Goal: Task Accomplishment & Management: Use online tool/utility

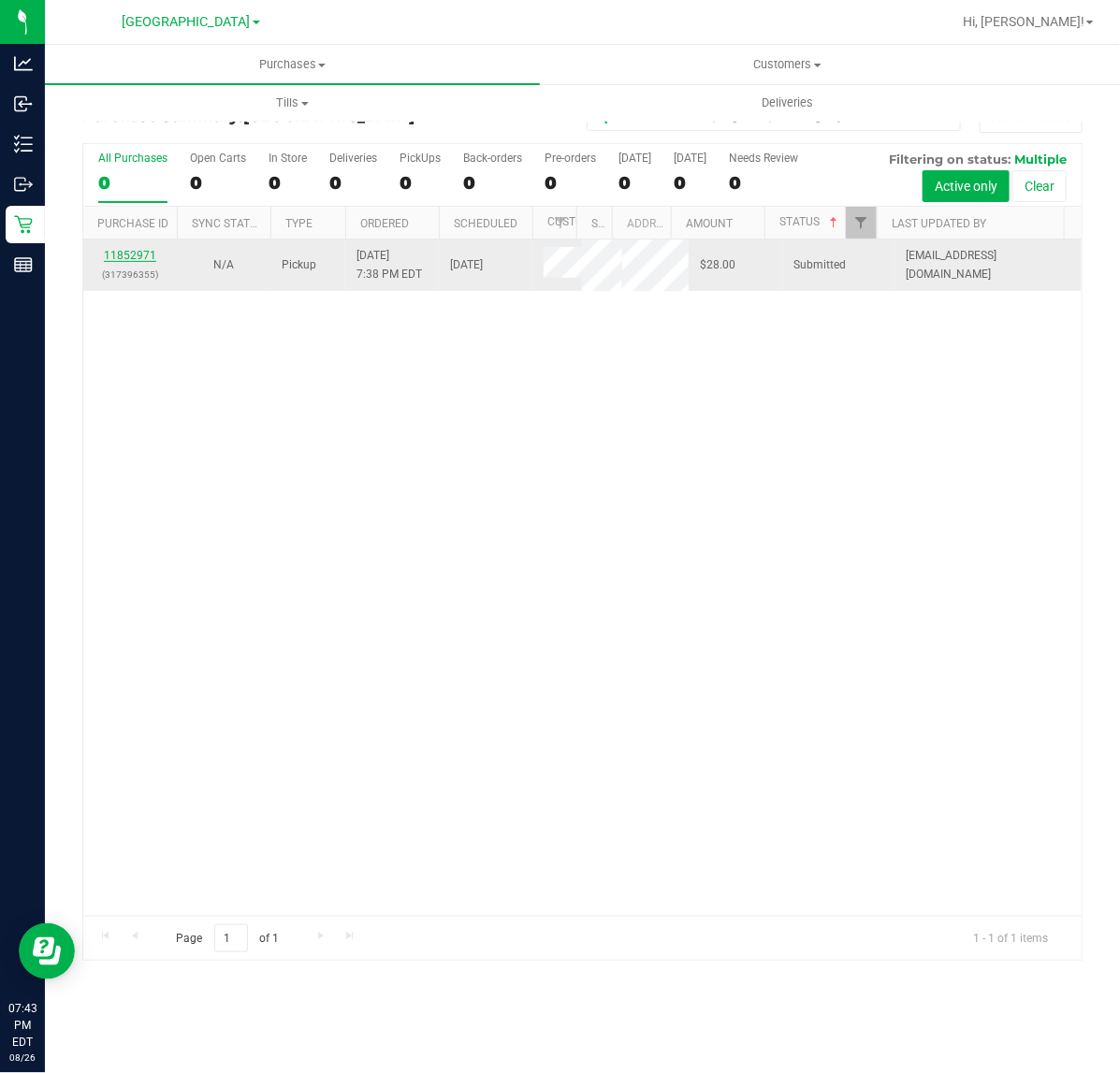
click at [139, 262] on link "11852971" at bounding box center [130, 255] width 52 height 13
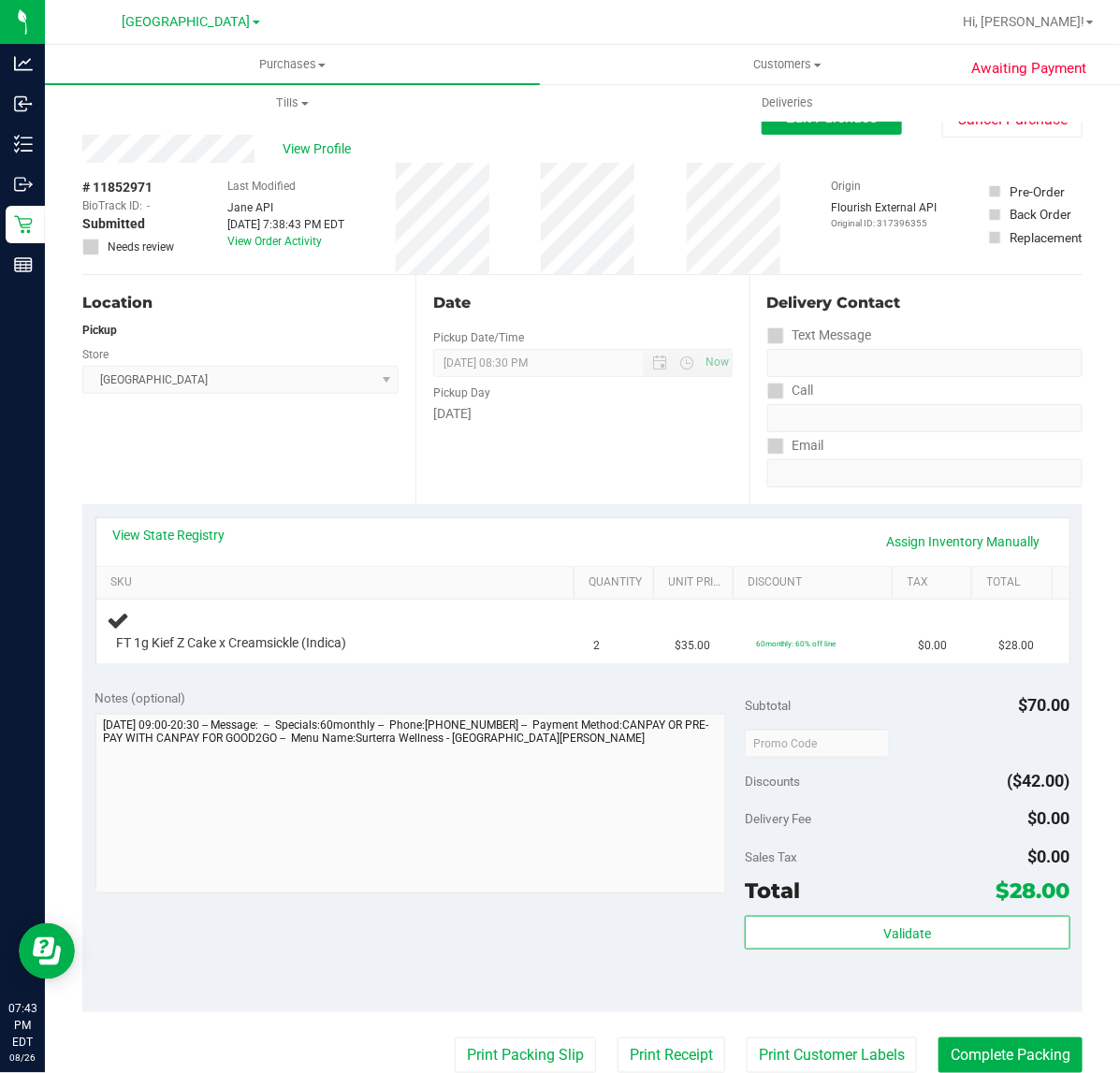
click at [287, 465] on div "Location Pickup Store [GEOGRAPHIC_DATA] WC Select Store [PERSON_NAME][GEOGRAPHI…" at bounding box center [248, 389] width 333 height 229
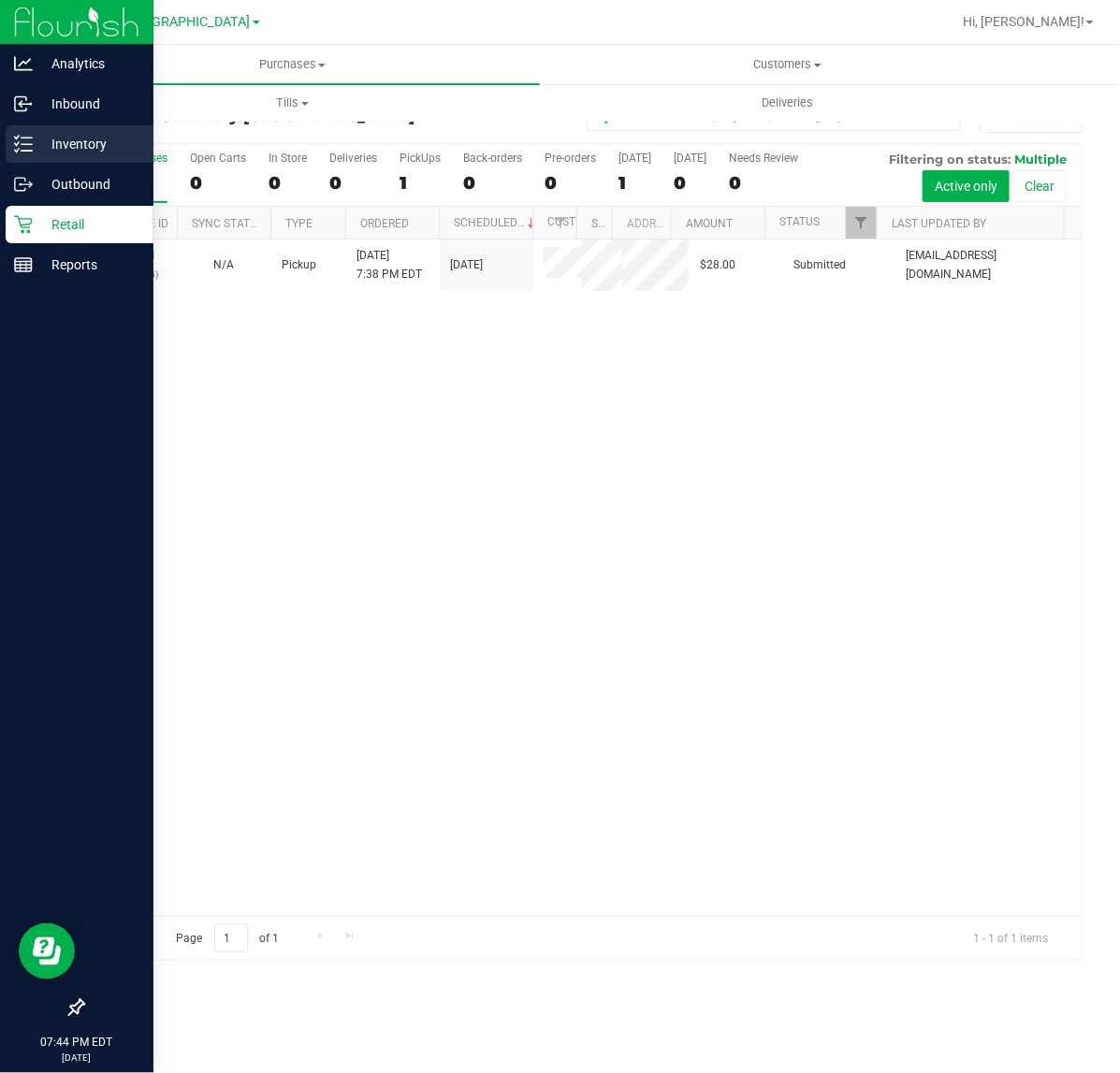
click at [67, 147] on p "Inventory" at bounding box center [89, 144] width 112 height 22
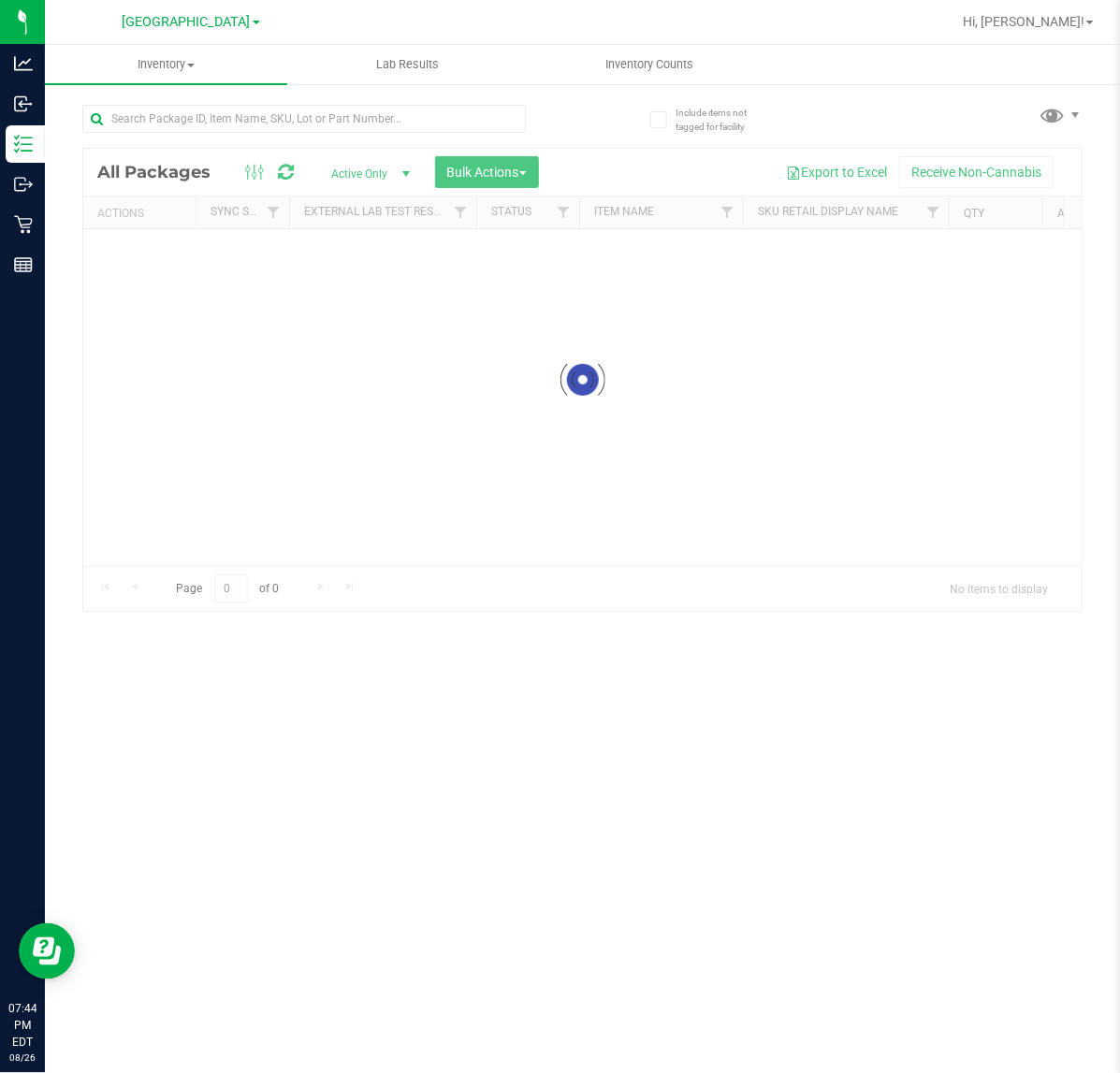
click at [320, 103] on div at bounding box center [332, 118] width 501 height 60
click at [326, 127] on input "text" at bounding box center [304, 119] width 444 height 28
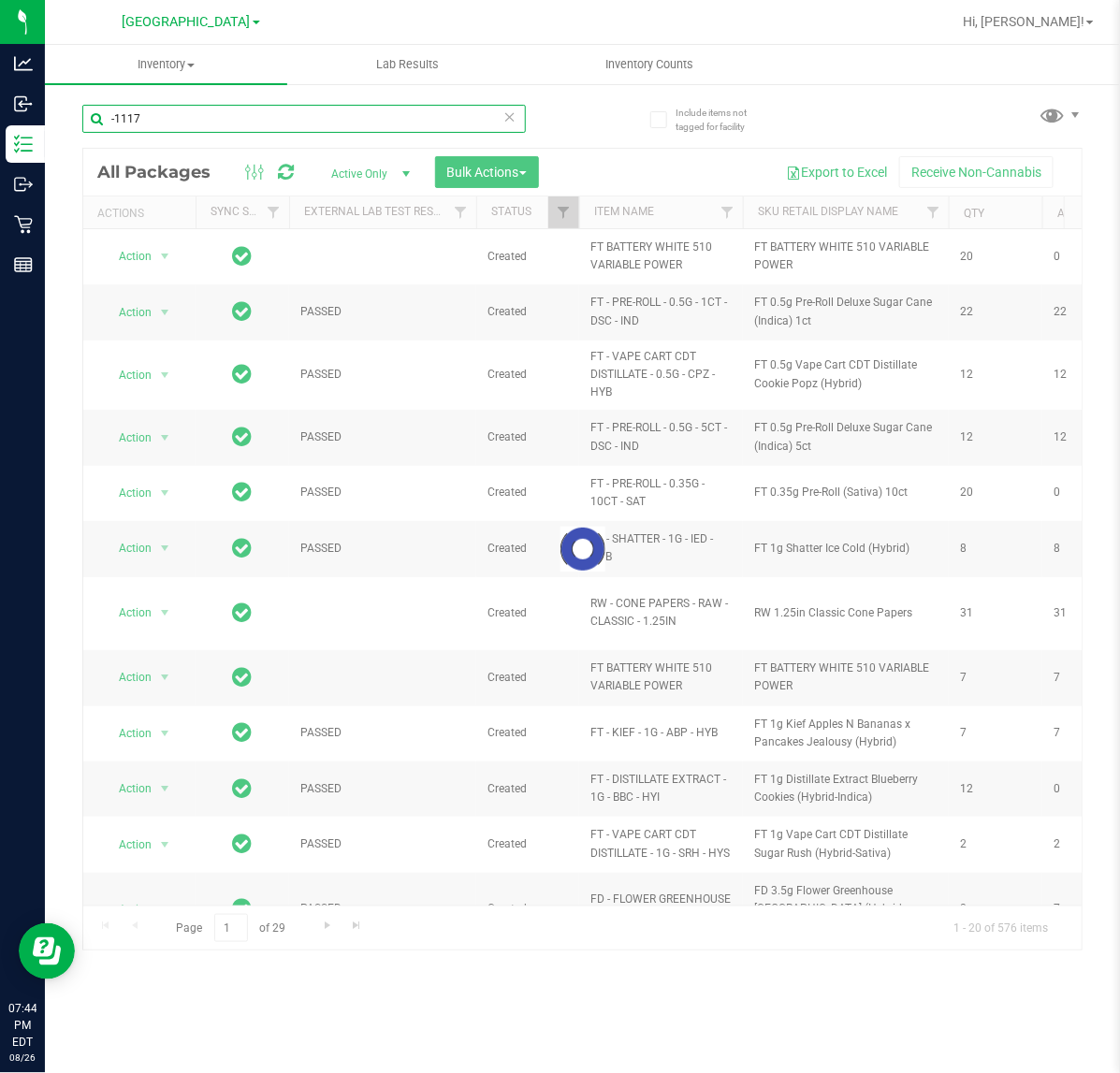
type input "-1117"
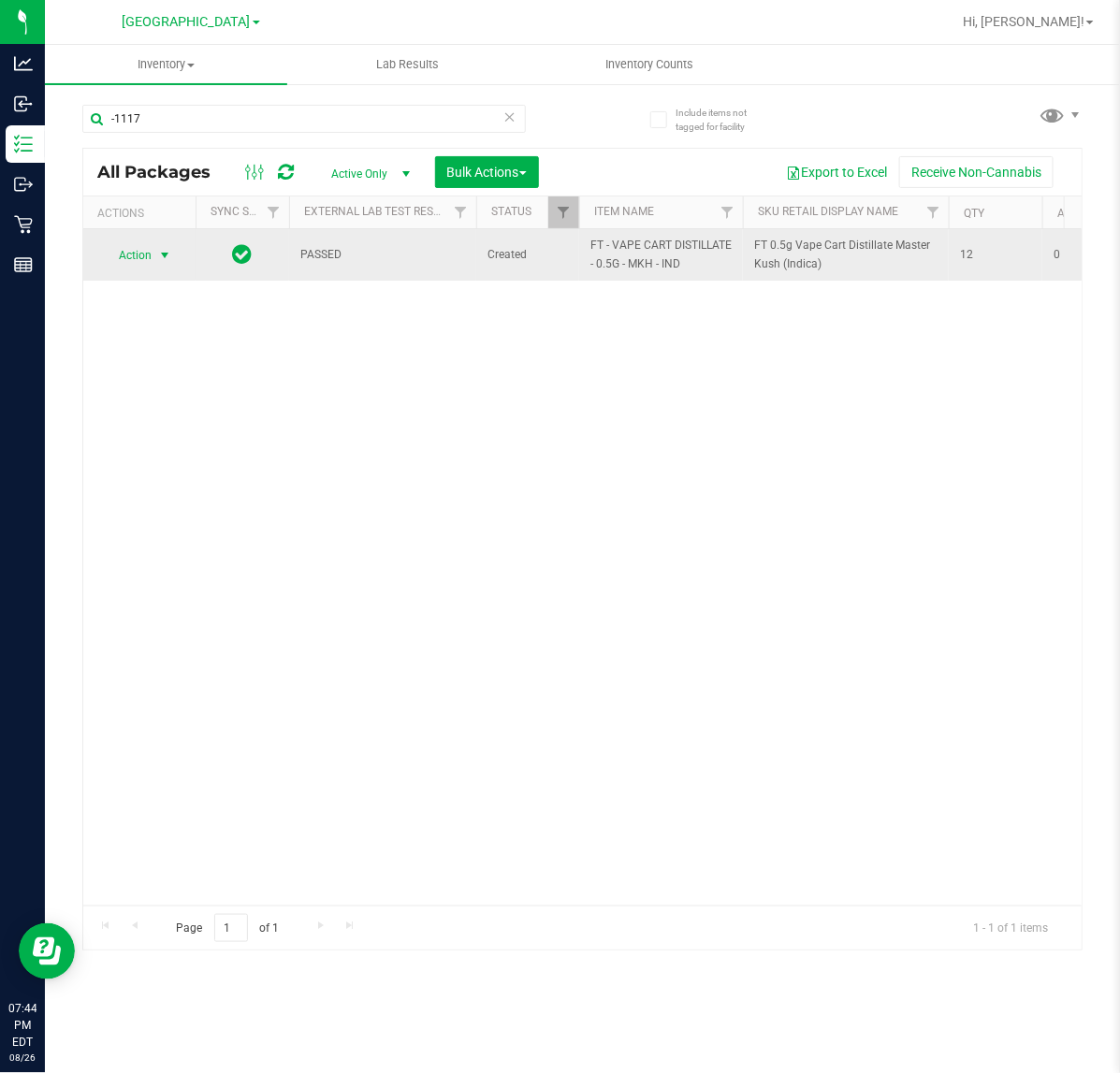
click at [120, 251] on span "Action" at bounding box center [127, 256] width 51 height 26
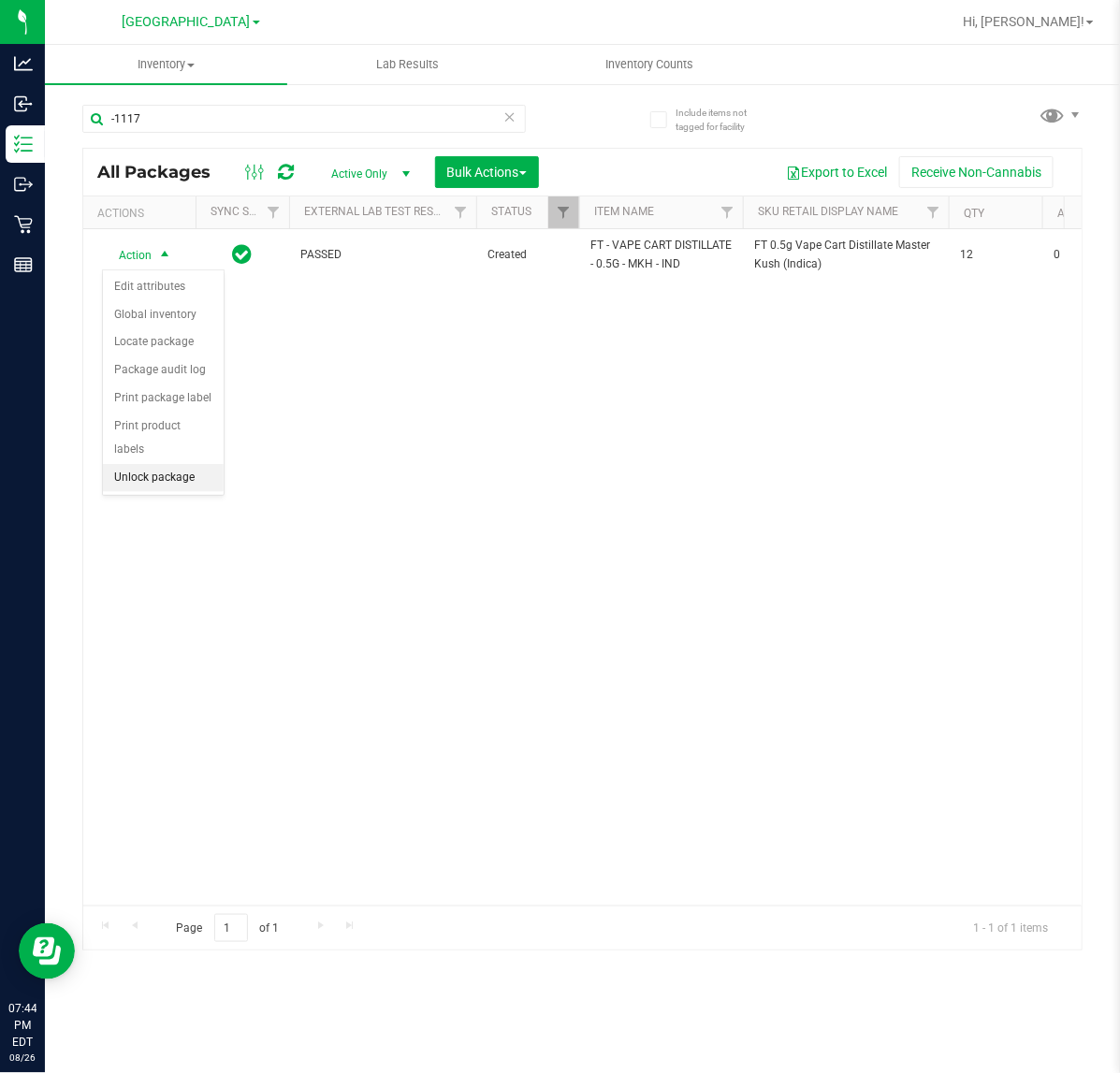
click at [129, 466] on li "Unlock package" at bounding box center [163, 479] width 121 height 28
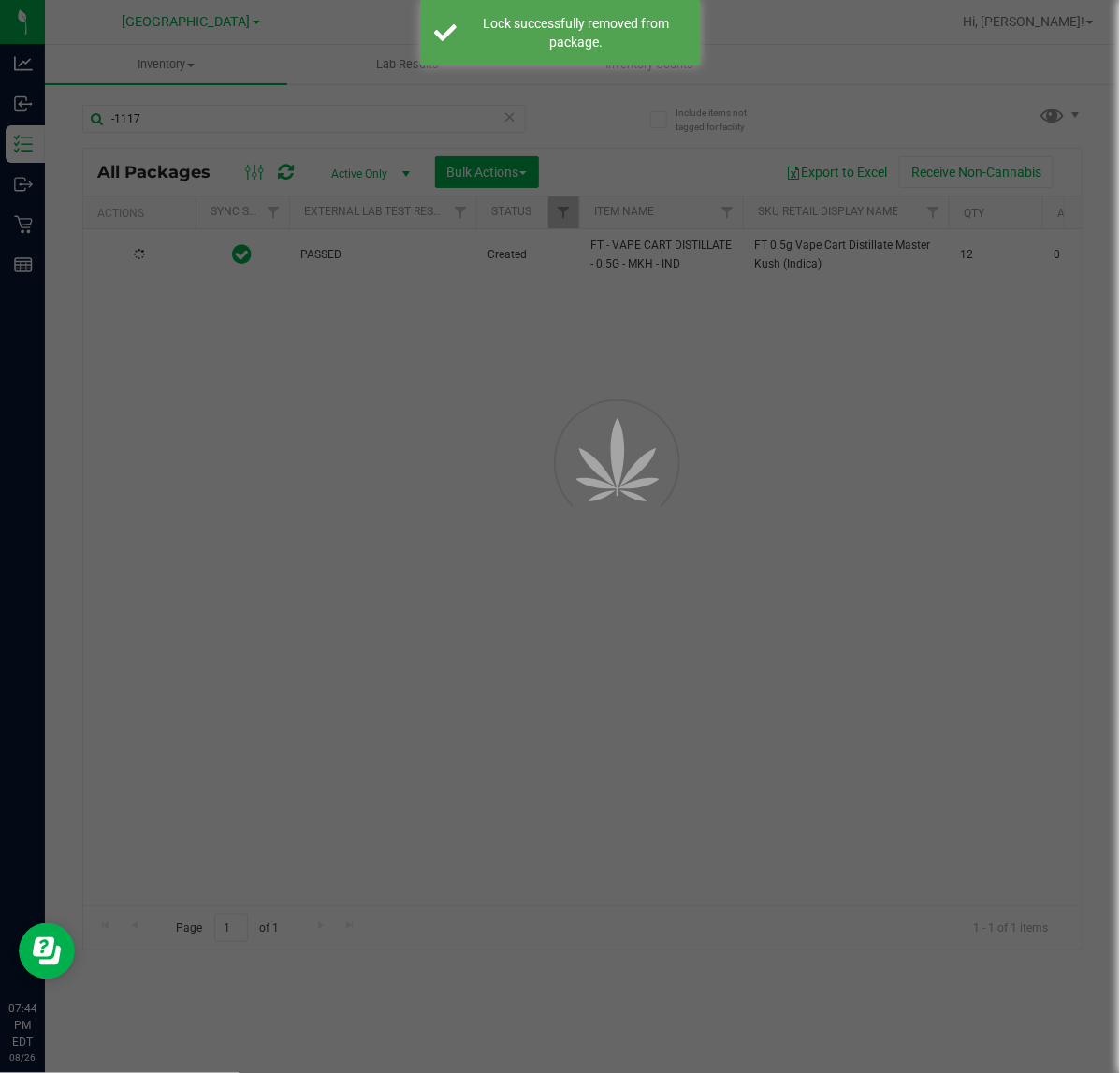
click at [707, 540] on div at bounding box center [560, 536] width 1120 height 1073
